Goal: Information Seeking & Learning: Understand process/instructions

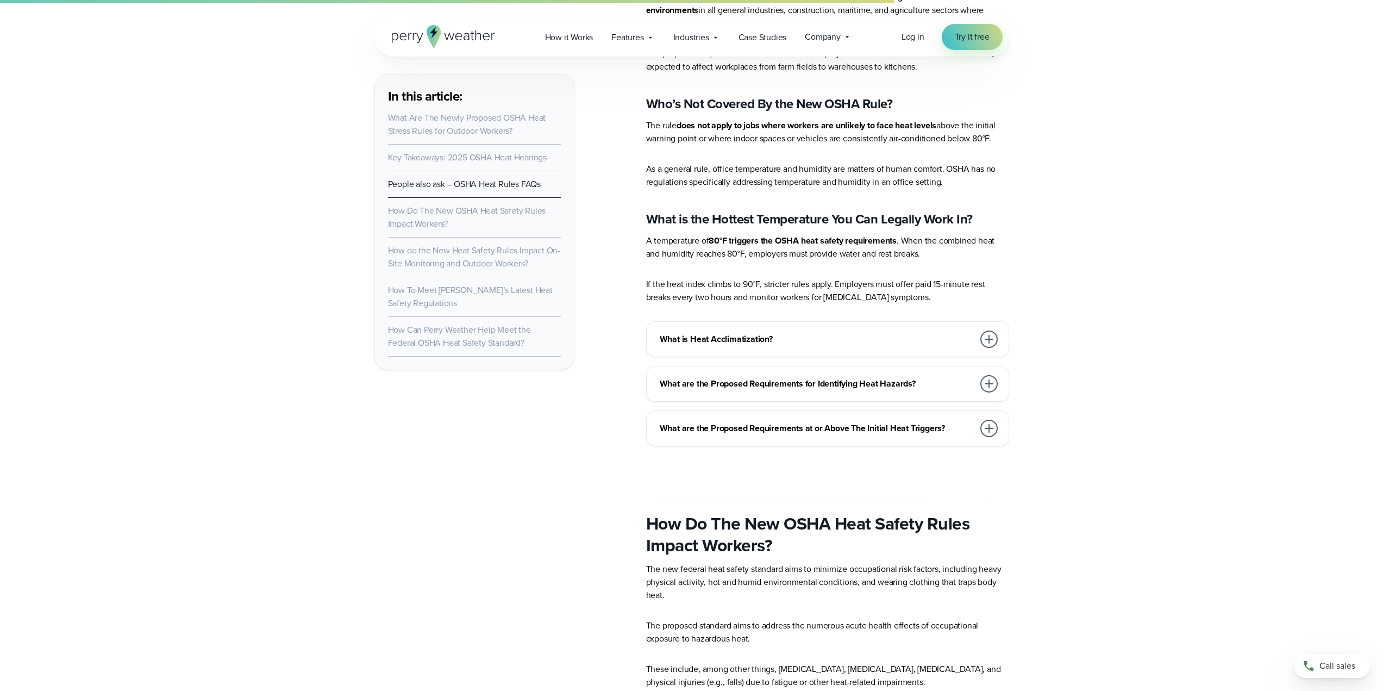
scroll to position [3155, 0]
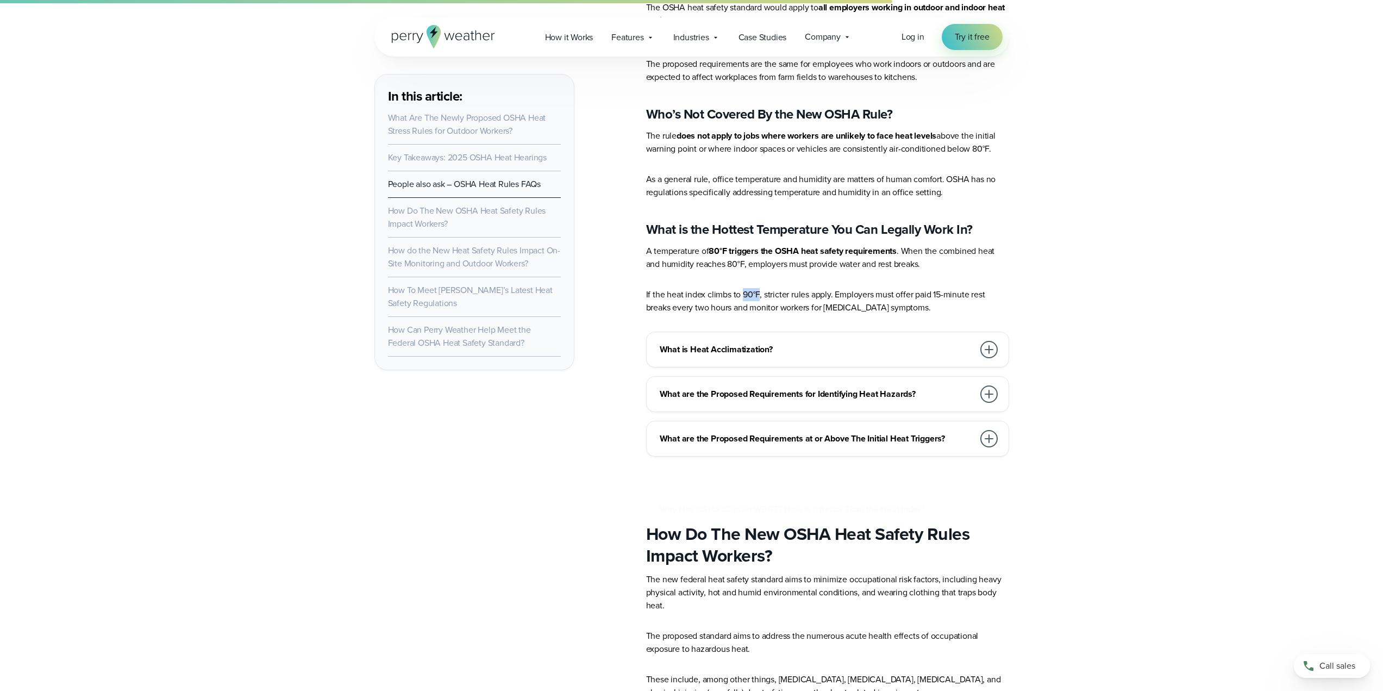
drag, startPoint x: 743, startPoint y: 286, endPoint x: 758, endPoint y: 289, distance: 14.9
click at [758, 289] on p "If the heat index climbs to 90°F, stricter rules apply. Employers must offer pa…" at bounding box center [827, 301] width 363 height 26
click at [783, 288] on p "If the heat index climbs to 90°F, stricter rules apply. Employers must offer pa…" at bounding box center [827, 301] width 363 height 26
click at [990, 344] on div at bounding box center [988, 349] width 17 height 17
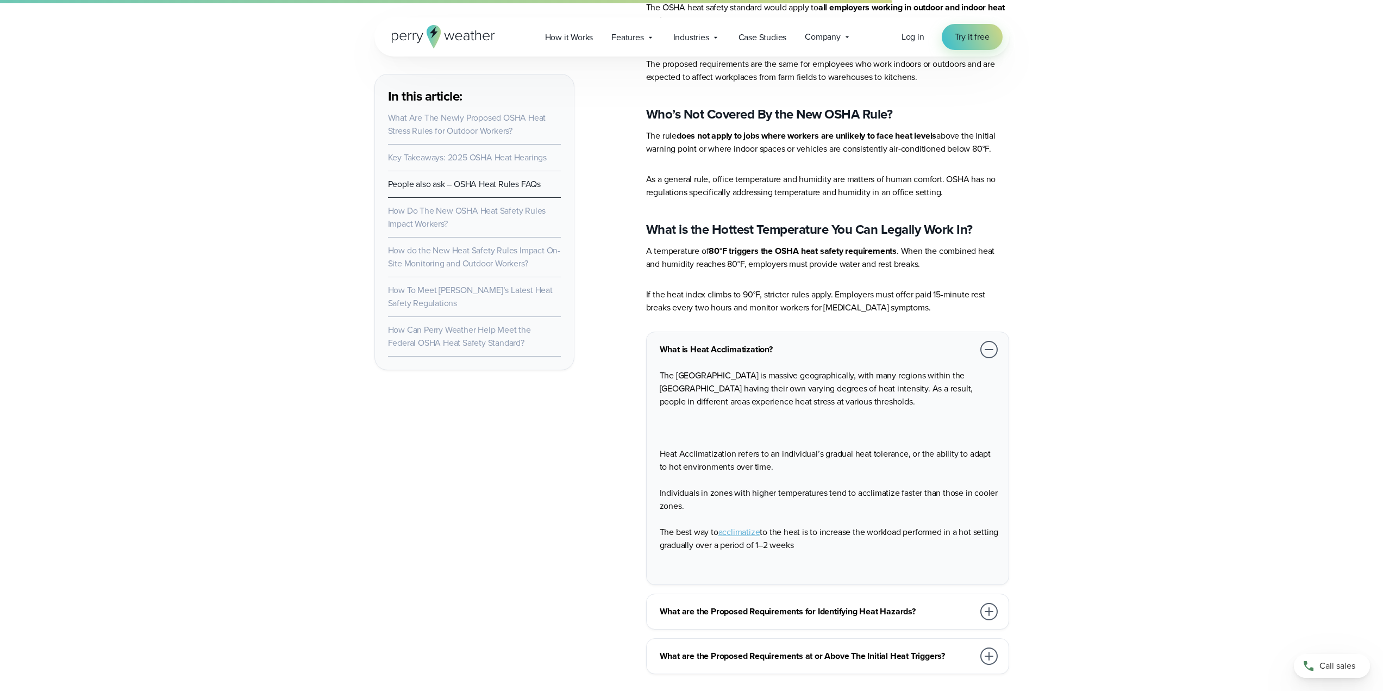
click at [990, 341] on div at bounding box center [988, 349] width 17 height 17
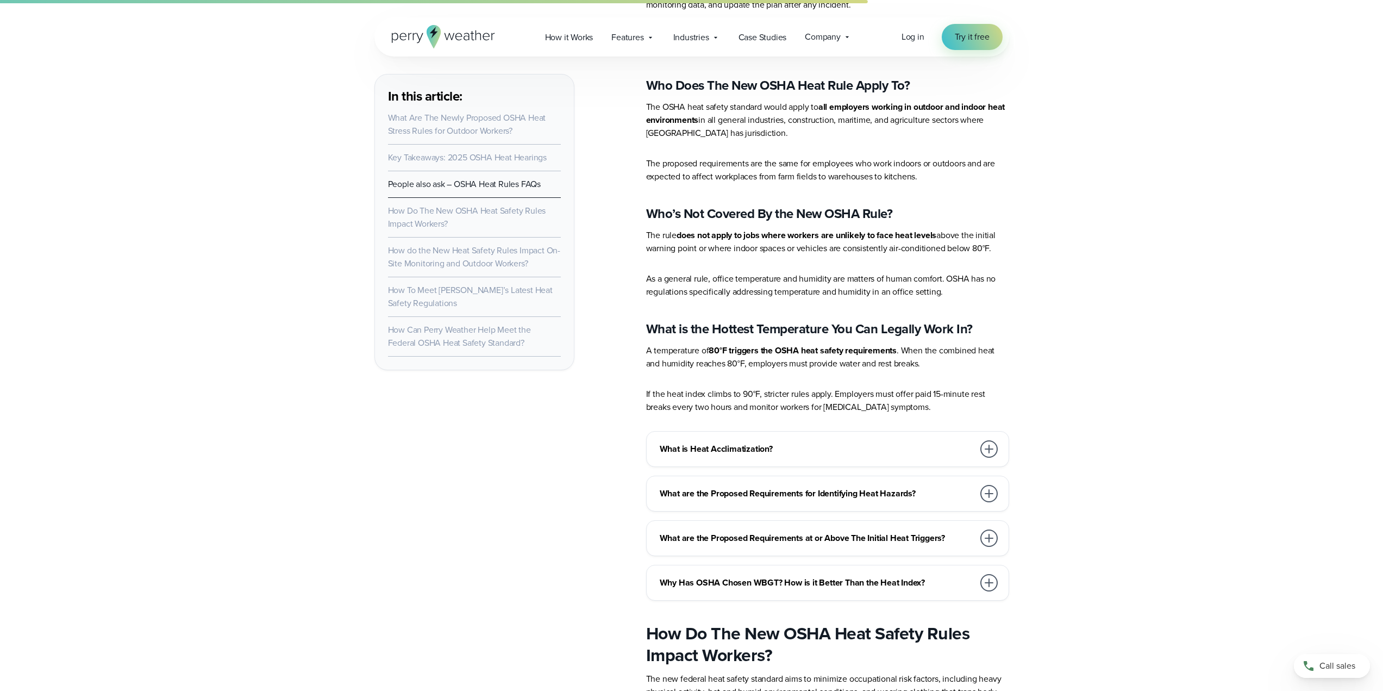
scroll to position [3046, 0]
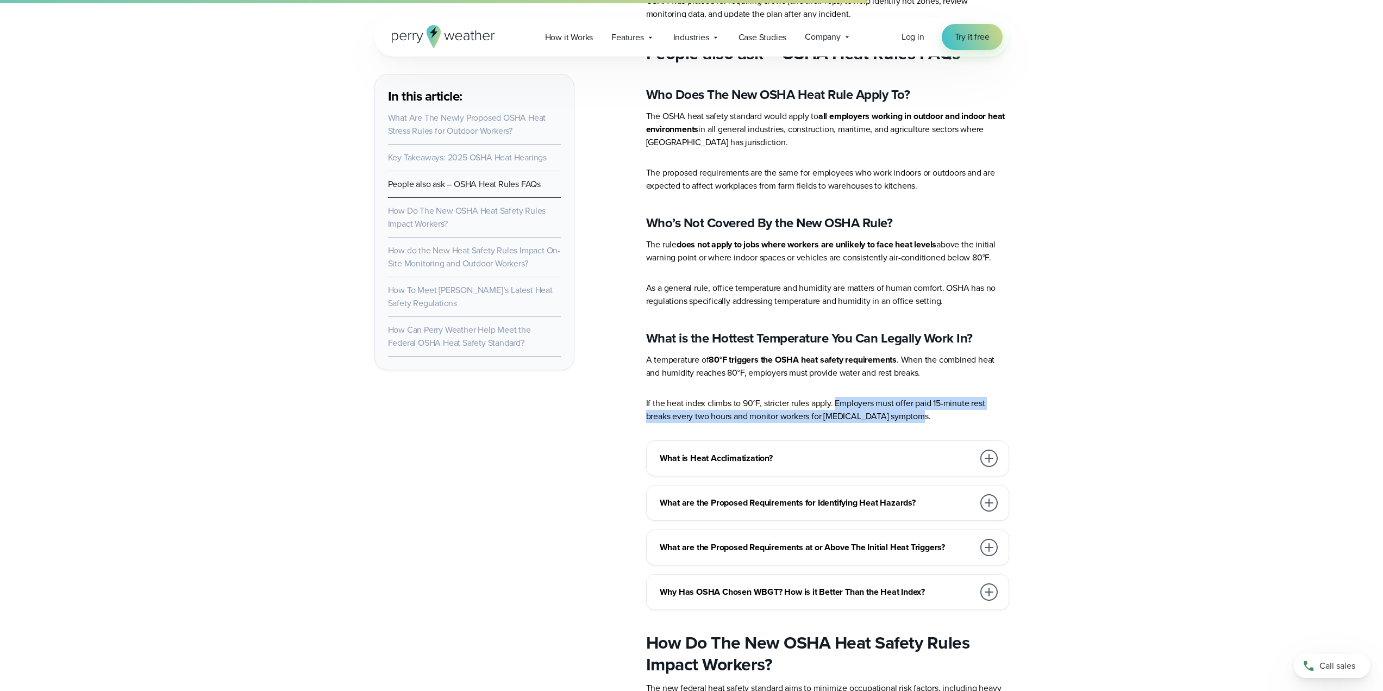
drag, startPoint x: 833, startPoint y: 394, endPoint x: 922, endPoint y: 401, distance: 88.8
click at [932, 404] on p "If the heat index climbs to 90°F, stricter rules apply. Employers must offer pa…" at bounding box center [827, 410] width 363 height 26
click at [922, 400] on p "If the heat index climbs to 90°F, stricter rules apply. Employers must offer pa…" at bounding box center [827, 410] width 363 height 26
drag, startPoint x: 894, startPoint y: 397, endPoint x: 997, endPoint y: 395, distance: 102.7
click at [997, 397] on p "If the heat index climbs to 90°F, stricter rules apply. Employers must offer pa…" at bounding box center [827, 410] width 363 height 26
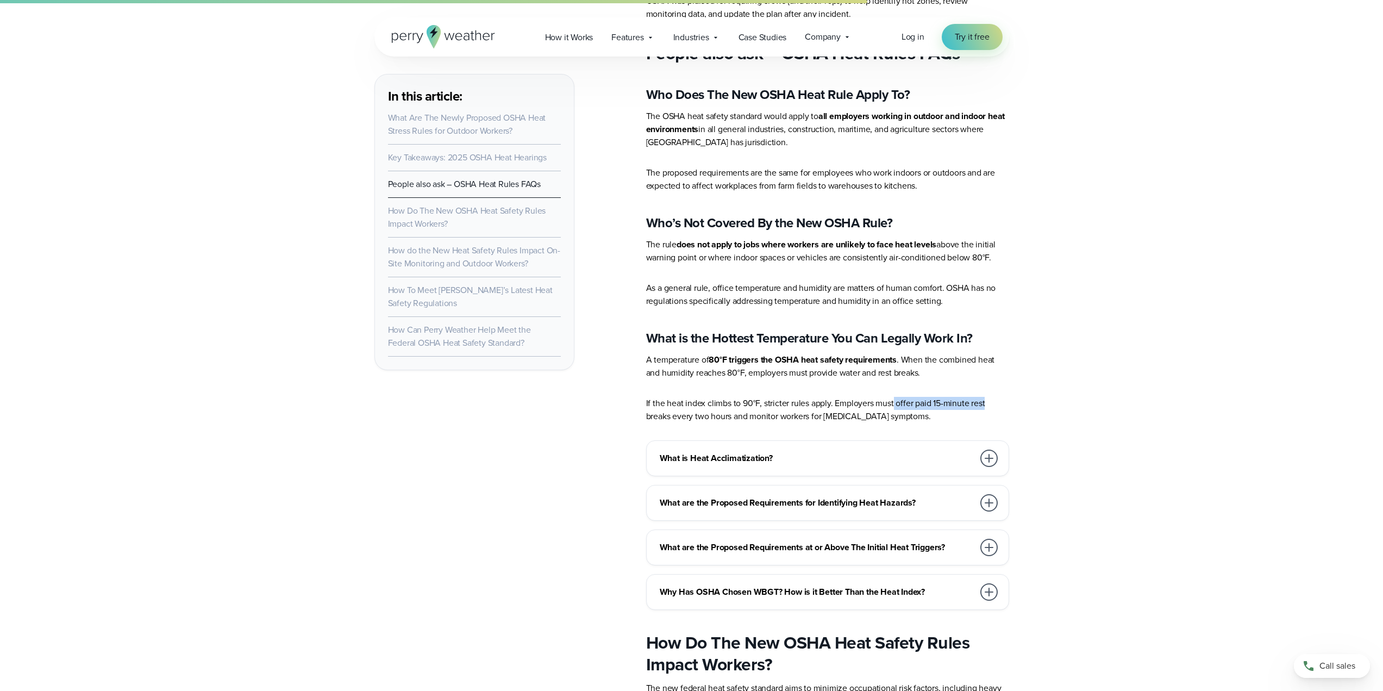
click at [997, 397] on p "If the heat index climbs to 90°F, stricter rules apply. Employers must offer pa…" at bounding box center [827, 410] width 363 height 26
drag, startPoint x: 887, startPoint y: 396, endPoint x: 943, endPoint y: 394, distance: 56.5
click at [950, 397] on p "If the heat index climbs to 90°F, stricter rules apply. Employers must offer pa…" at bounding box center [827, 410] width 363 height 26
click at [943, 397] on p "If the heat index climbs to 90°F, stricter rules apply. Employers must offer pa…" at bounding box center [827, 410] width 363 height 26
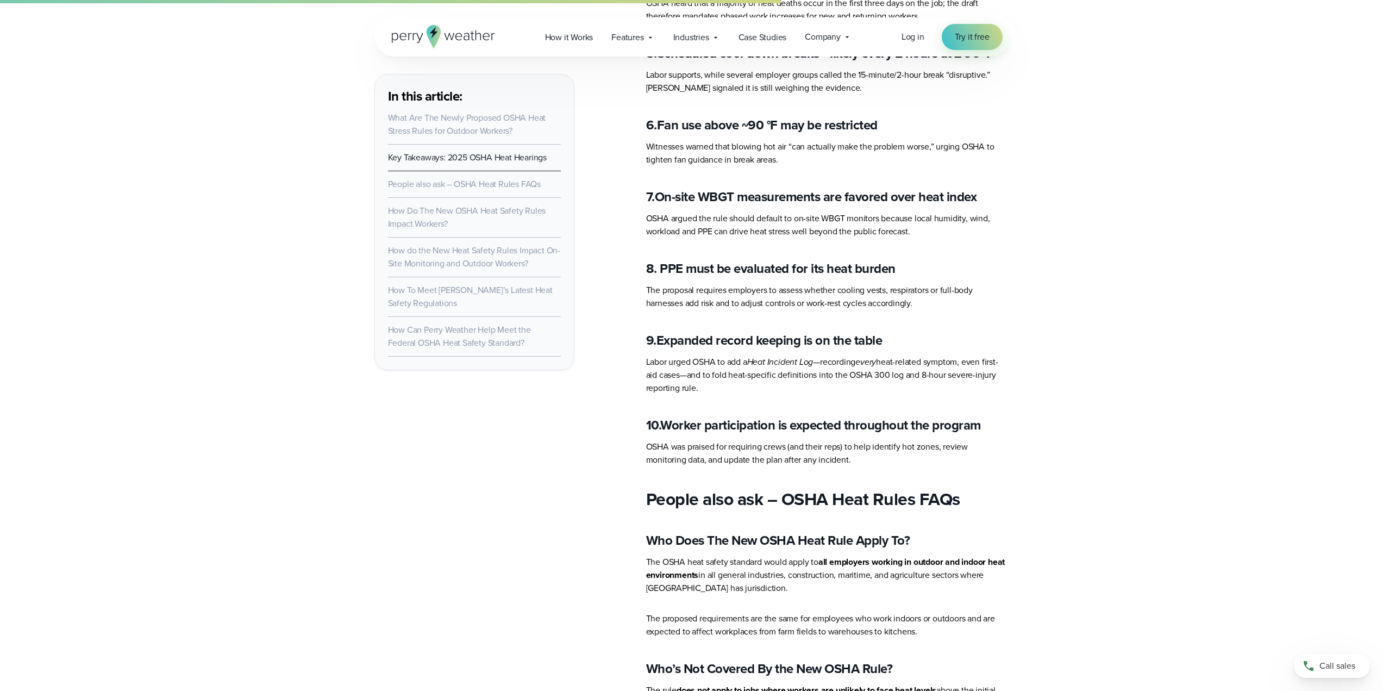
scroll to position [2720, 0]
